Goal: Connect with others: Connect with others

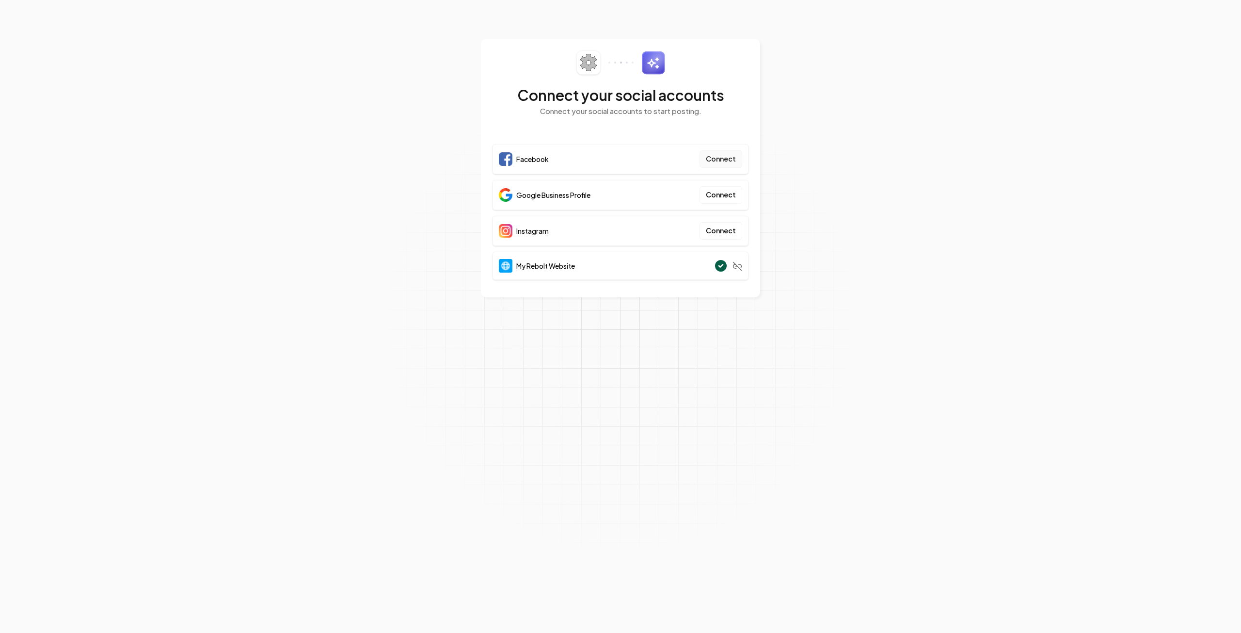
click at [724, 160] on button "Connect" at bounding box center [721, 158] width 43 height 17
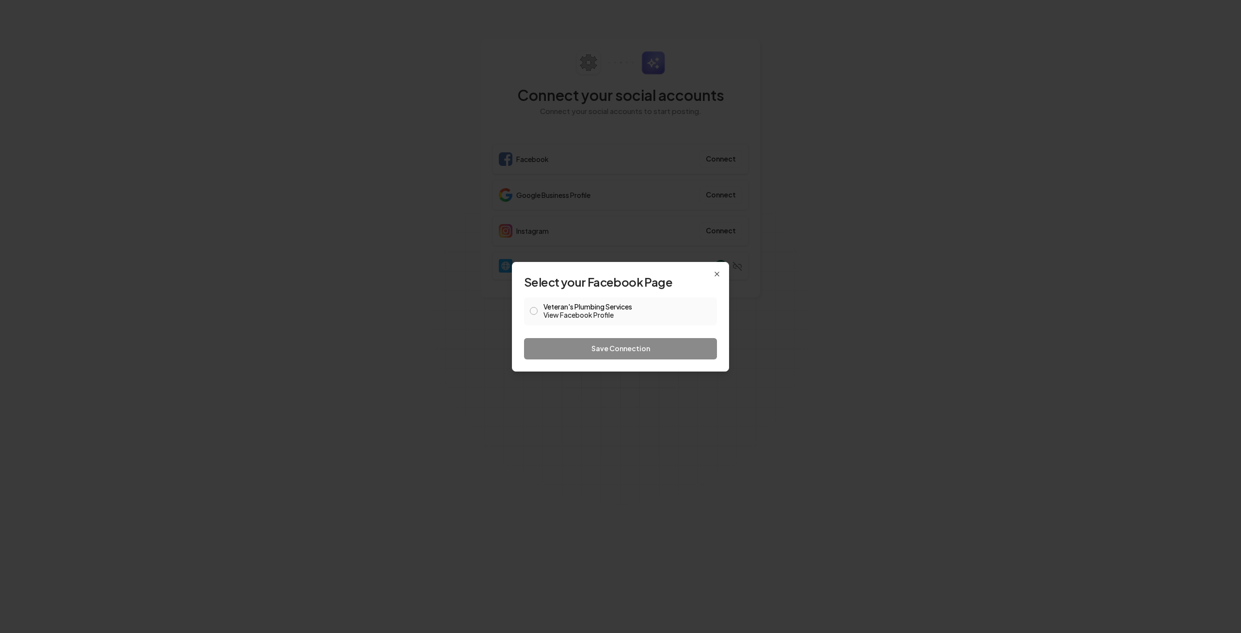
click at [531, 304] on div "Veteran's Plumbing Services View Facebook Profile" at bounding box center [620, 311] width 193 height 28
click at [532, 315] on span at bounding box center [534, 311] width 8 height 12
click at [535, 310] on button "Veteran's Plumbing Services View Facebook Profile" at bounding box center [534, 311] width 8 height 8
click at [561, 341] on button "Save Connection" at bounding box center [620, 348] width 193 height 21
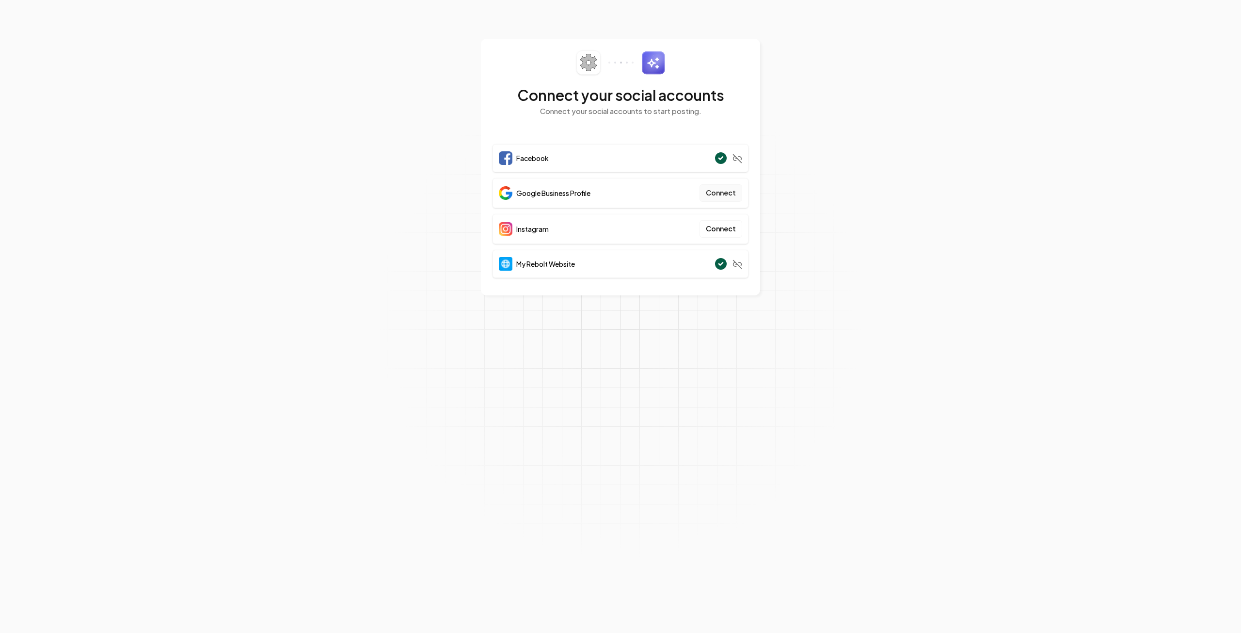
click at [723, 194] on button "Connect" at bounding box center [721, 192] width 43 height 17
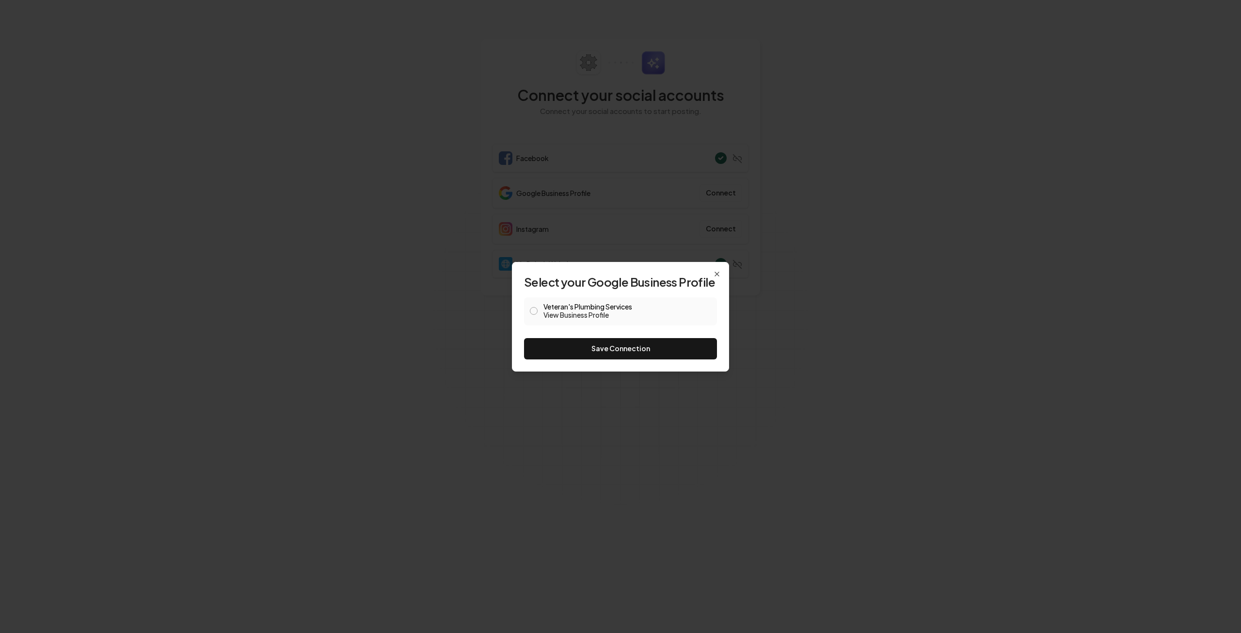
click at [525, 303] on div "Veteran's Plumbing Services View Business Profile" at bounding box center [620, 311] width 193 height 28
click at [532, 311] on button "Veteran's Plumbing Services View Business Profile" at bounding box center [534, 311] width 8 height 8
click at [563, 352] on button "Save Connection" at bounding box center [620, 348] width 193 height 21
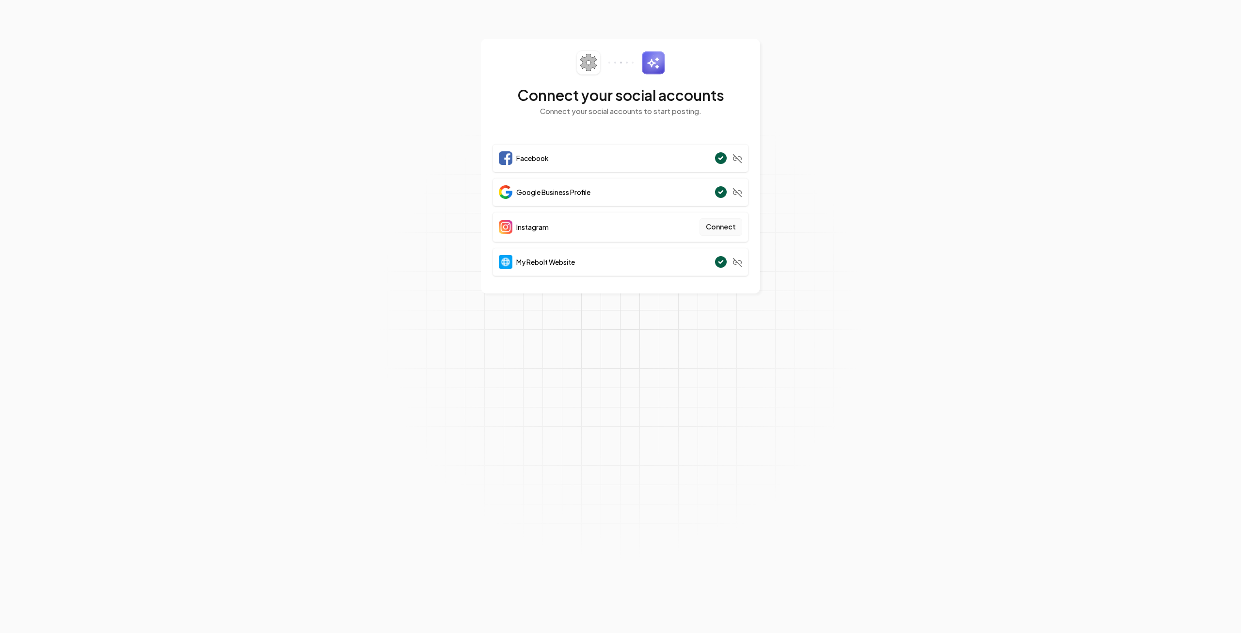
click at [714, 223] on button "Connect" at bounding box center [721, 226] width 43 height 17
click at [722, 227] on button "Connect" at bounding box center [721, 226] width 43 height 17
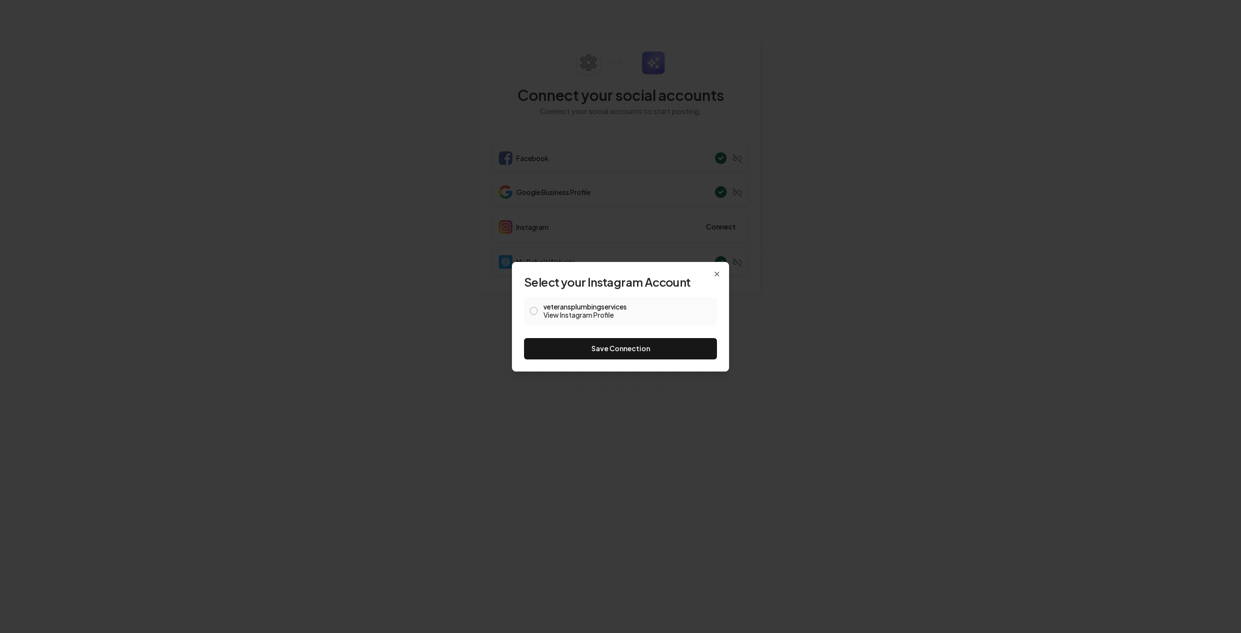
click at [536, 305] on span at bounding box center [534, 311] width 8 height 12
click at [532, 307] on button "veteransplumbingservices View Instagram Profile" at bounding box center [534, 311] width 8 height 8
click at [552, 343] on button "Save Connection" at bounding box center [620, 348] width 193 height 21
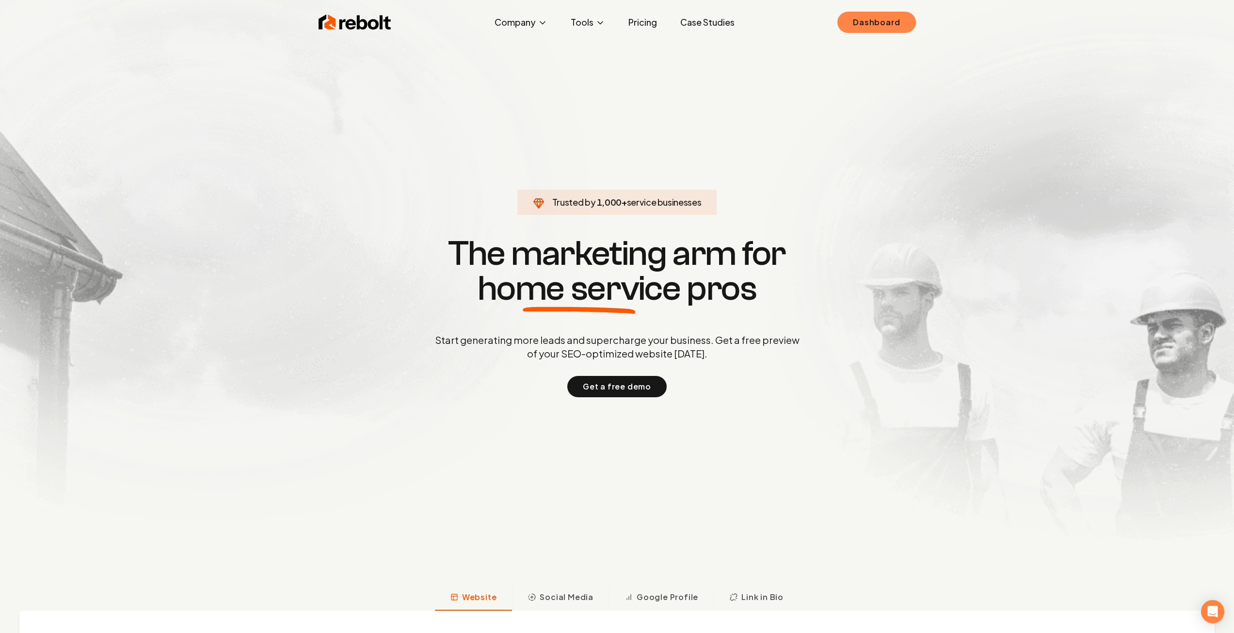
click at [878, 29] on link "Dashboard" at bounding box center [876, 22] width 78 height 21
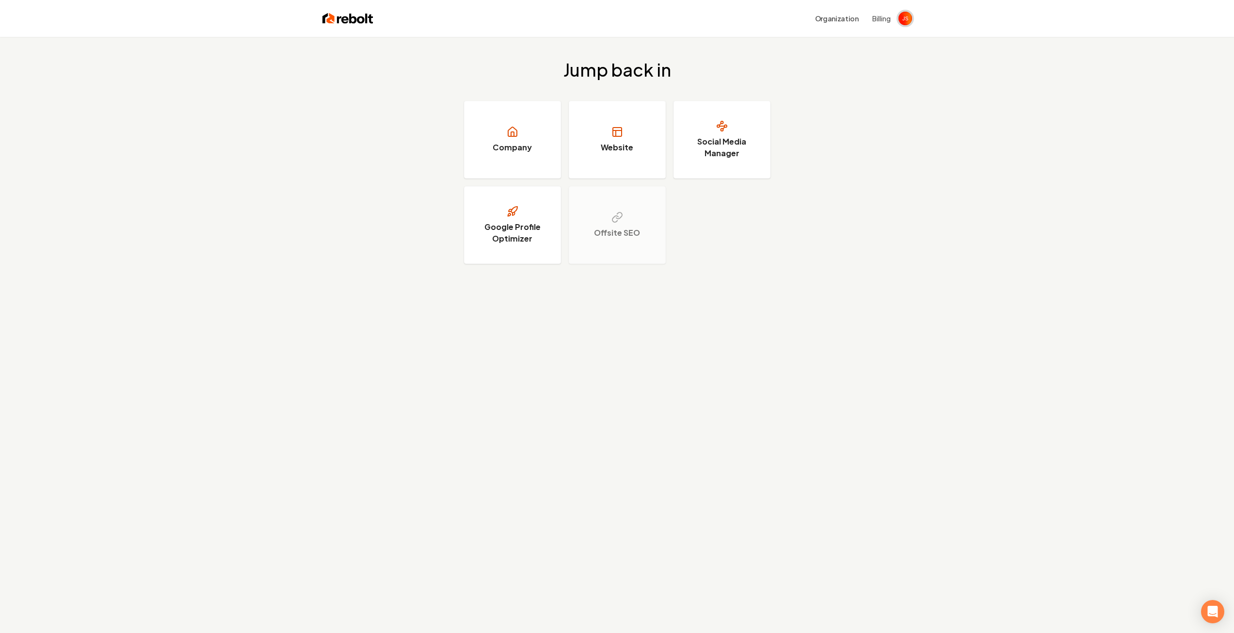
click at [907, 19] on img "Open user button" at bounding box center [906, 19] width 14 height 14
click at [931, 104] on div "Jump back in Company Website Social Media Manager Google Profile Optimizer Offs…" at bounding box center [617, 162] width 1234 height 250
click at [609, 139] on link "Website" at bounding box center [617, 140] width 97 height 78
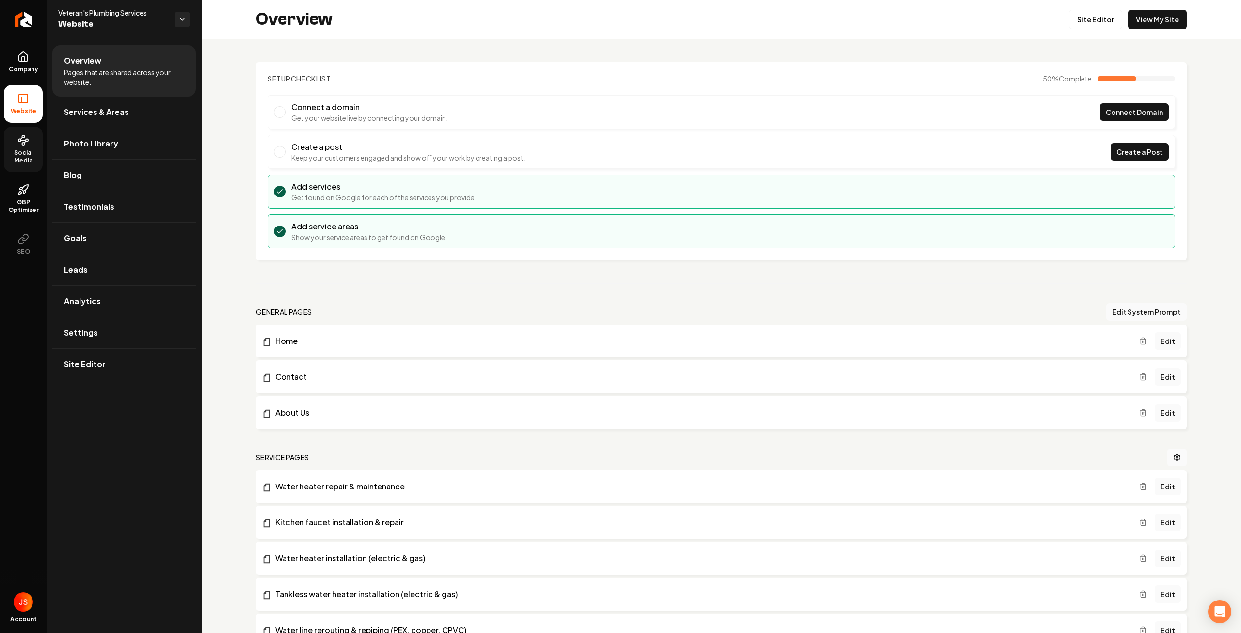
click at [33, 163] on span "Social Media" at bounding box center [23, 157] width 39 height 16
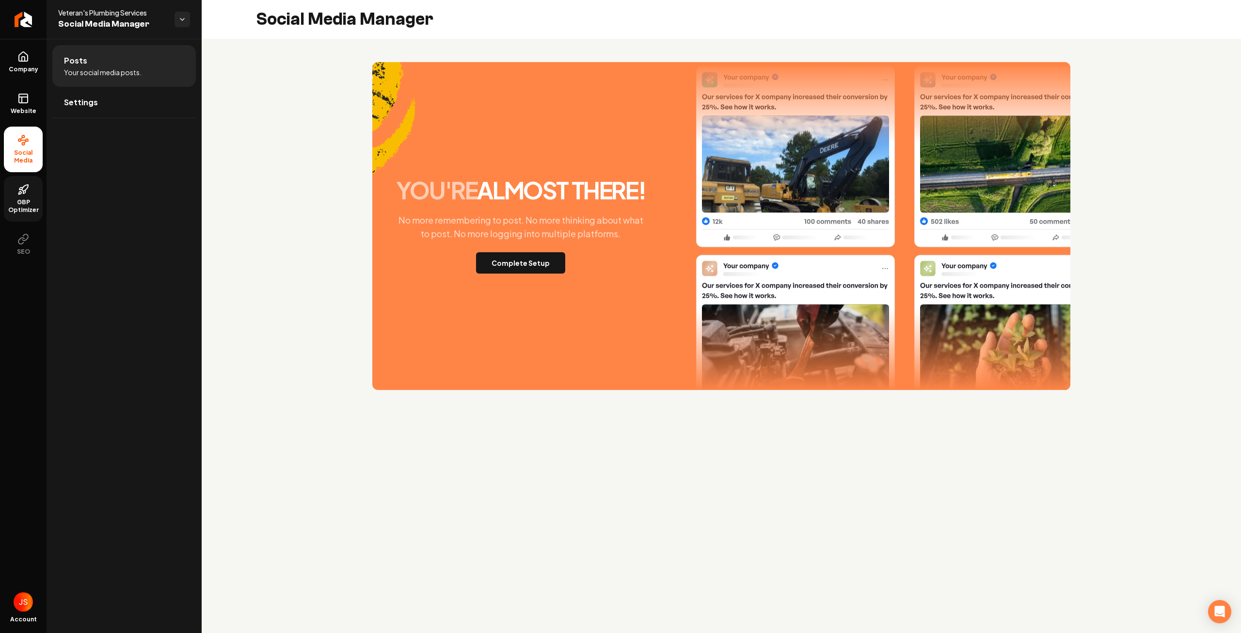
click at [22, 200] on span "GBP Optimizer" at bounding box center [23, 206] width 39 height 16
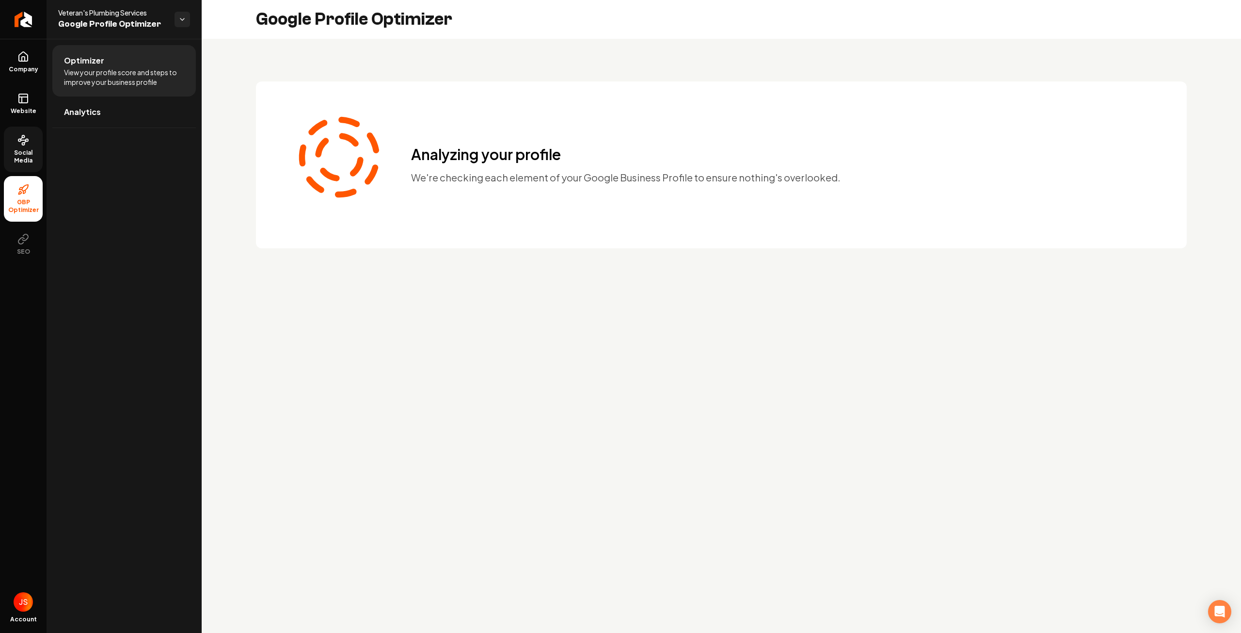
click at [25, 144] on circle at bounding box center [23, 144] width 2 height 2
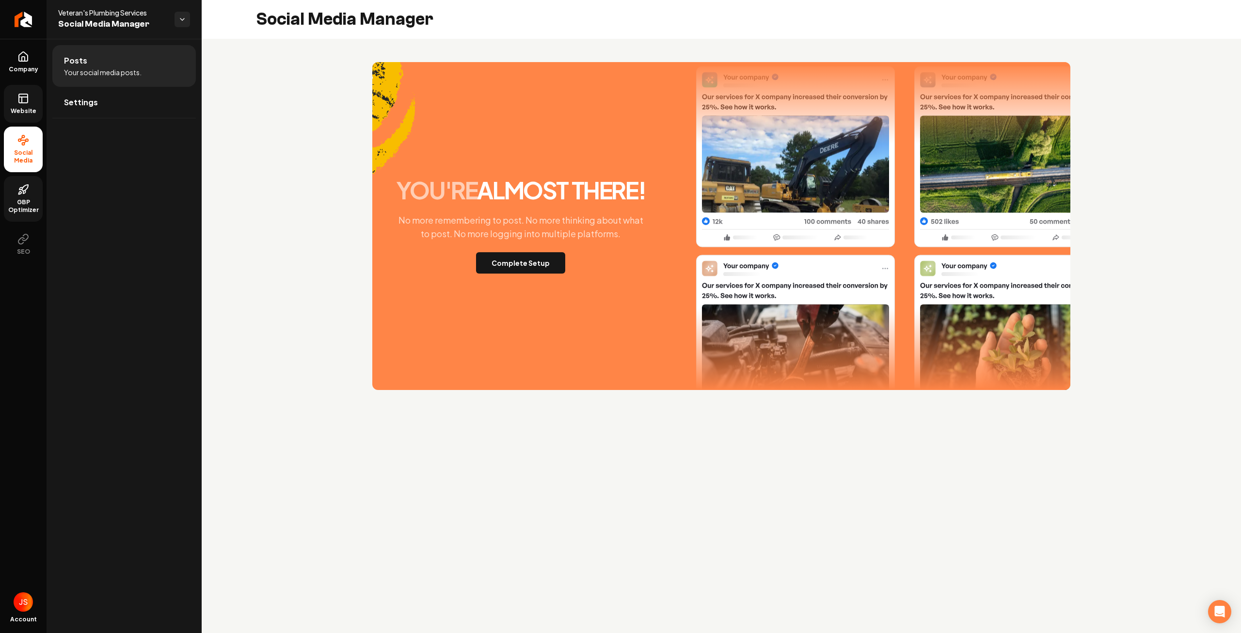
click at [20, 104] on link "Website" at bounding box center [23, 104] width 39 height 38
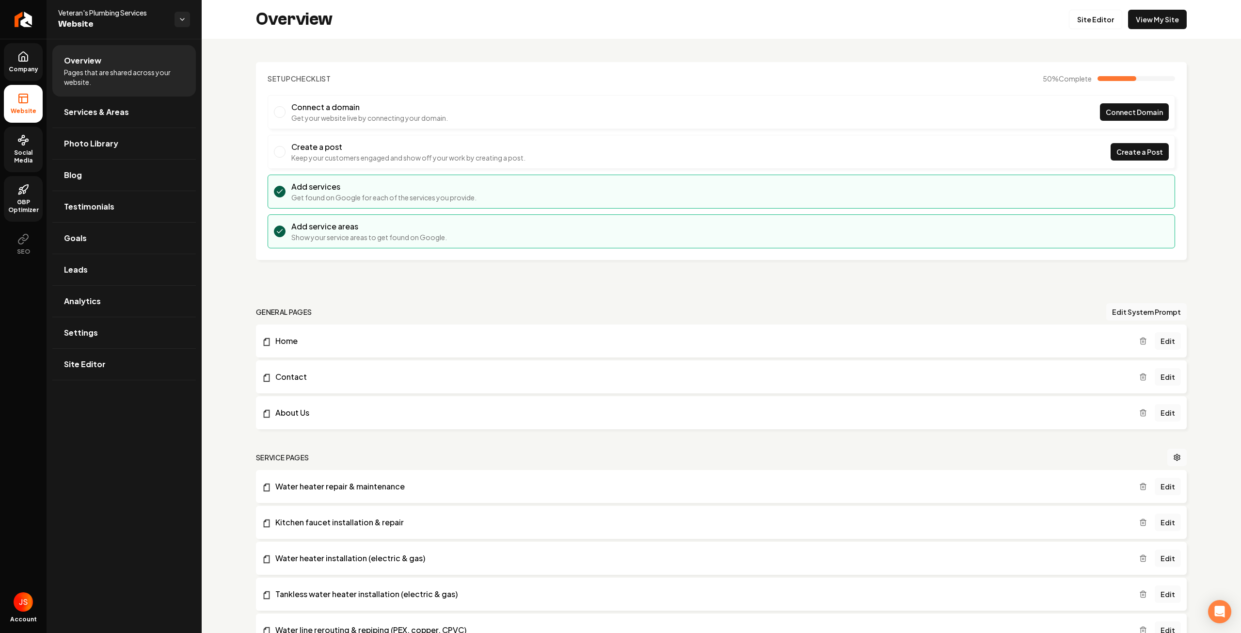
click at [31, 70] on span "Company" at bounding box center [23, 69] width 37 height 8
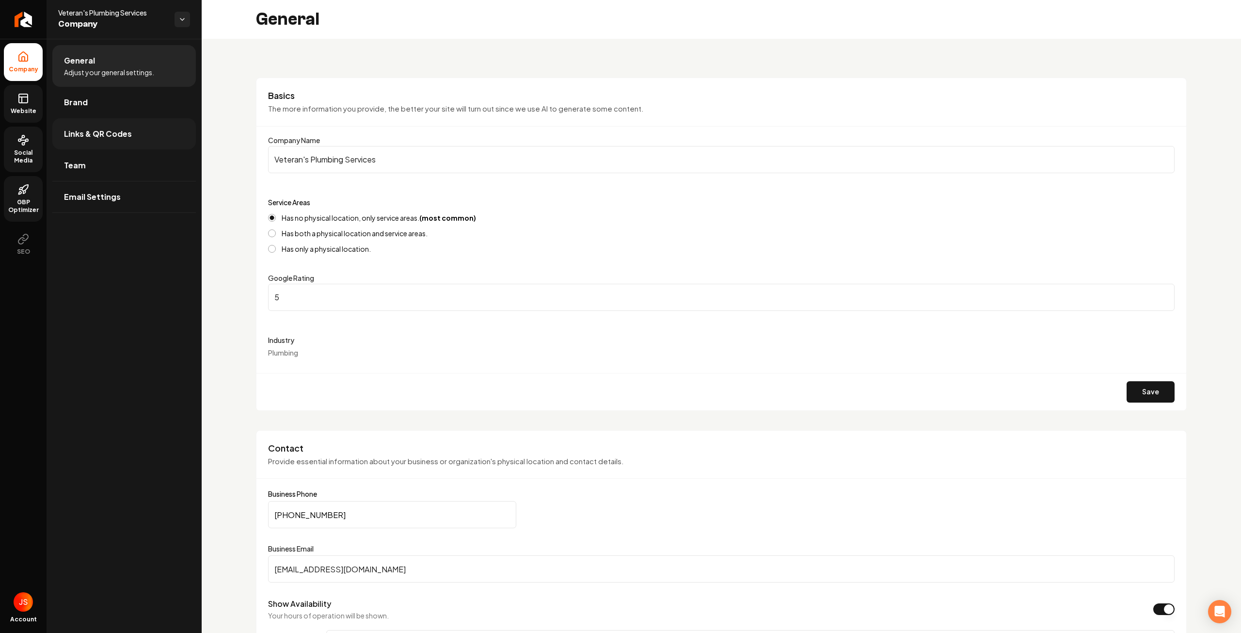
click at [120, 130] on span "Links & QR Codes" at bounding box center [98, 134] width 68 height 12
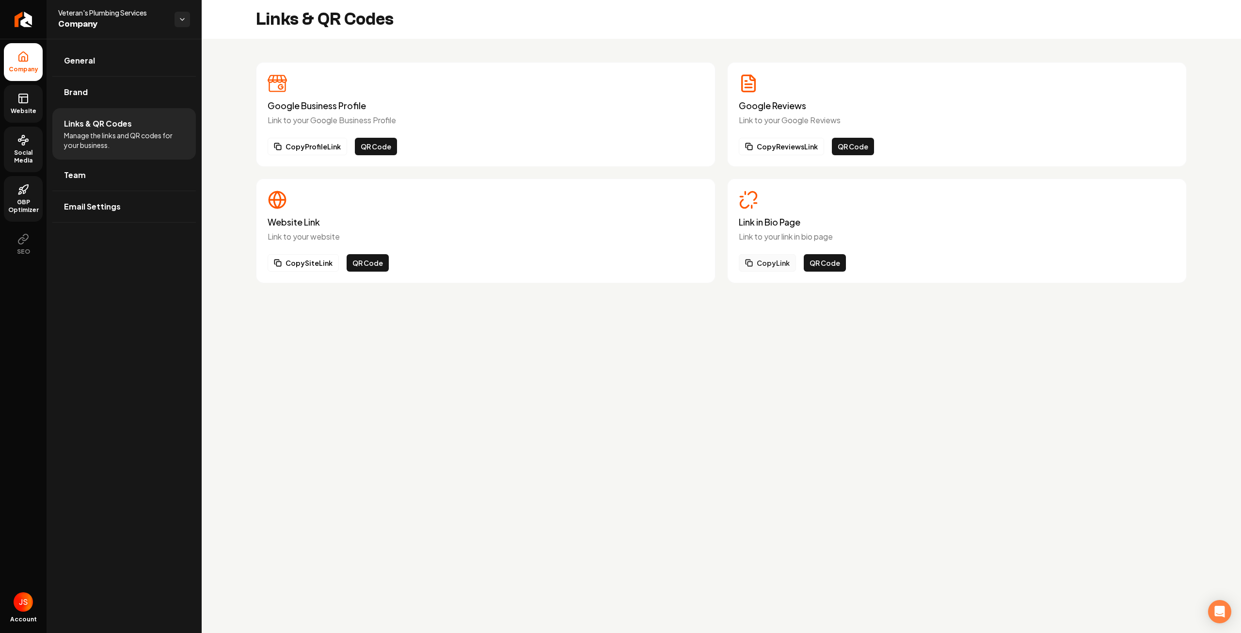
click at [763, 262] on button "Copy Link" at bounding box center [767, 262] width 57 height 17
